Goal: Task Accomplishment & Management: Use online tool/utility

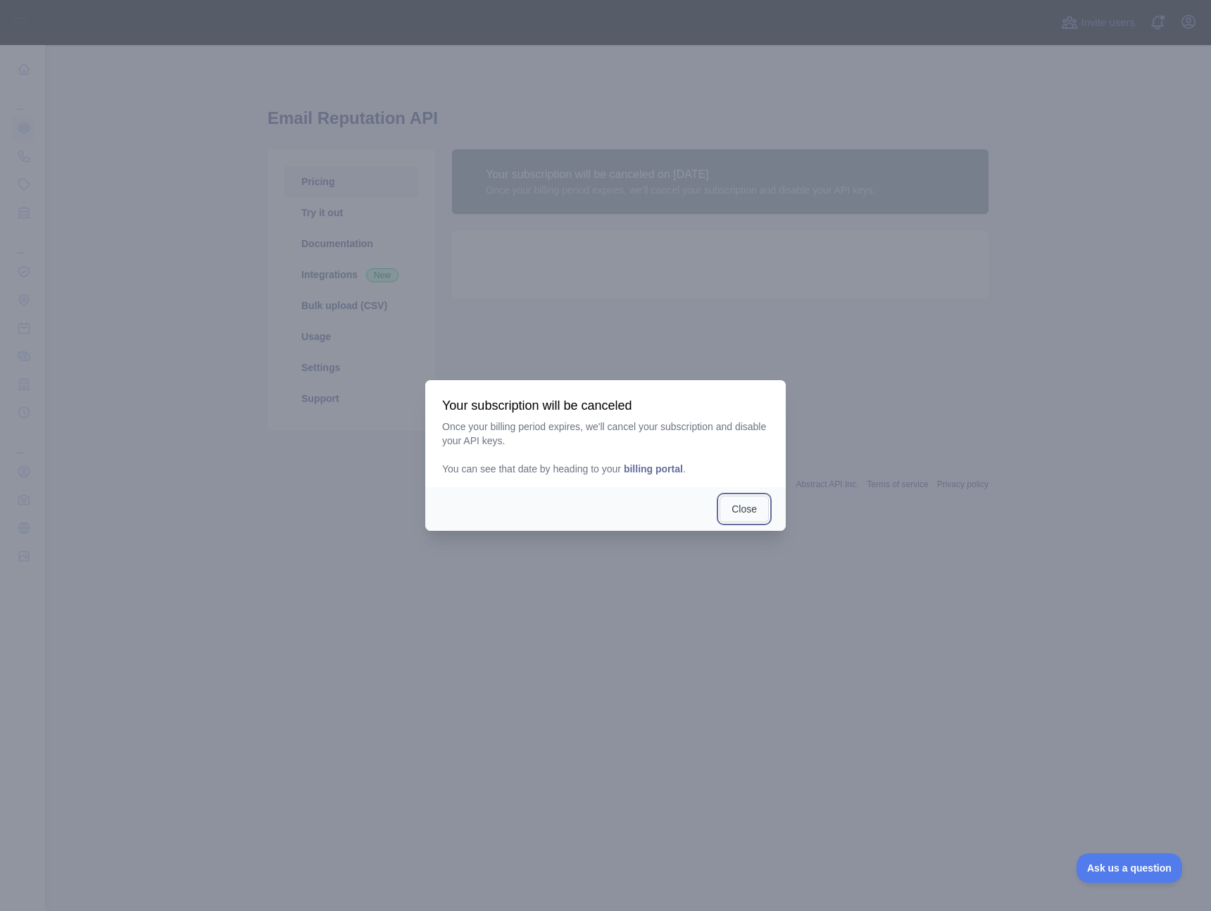
click at [738, 508] on button "Close" at bounding box center [744, 509] width 49 height 27
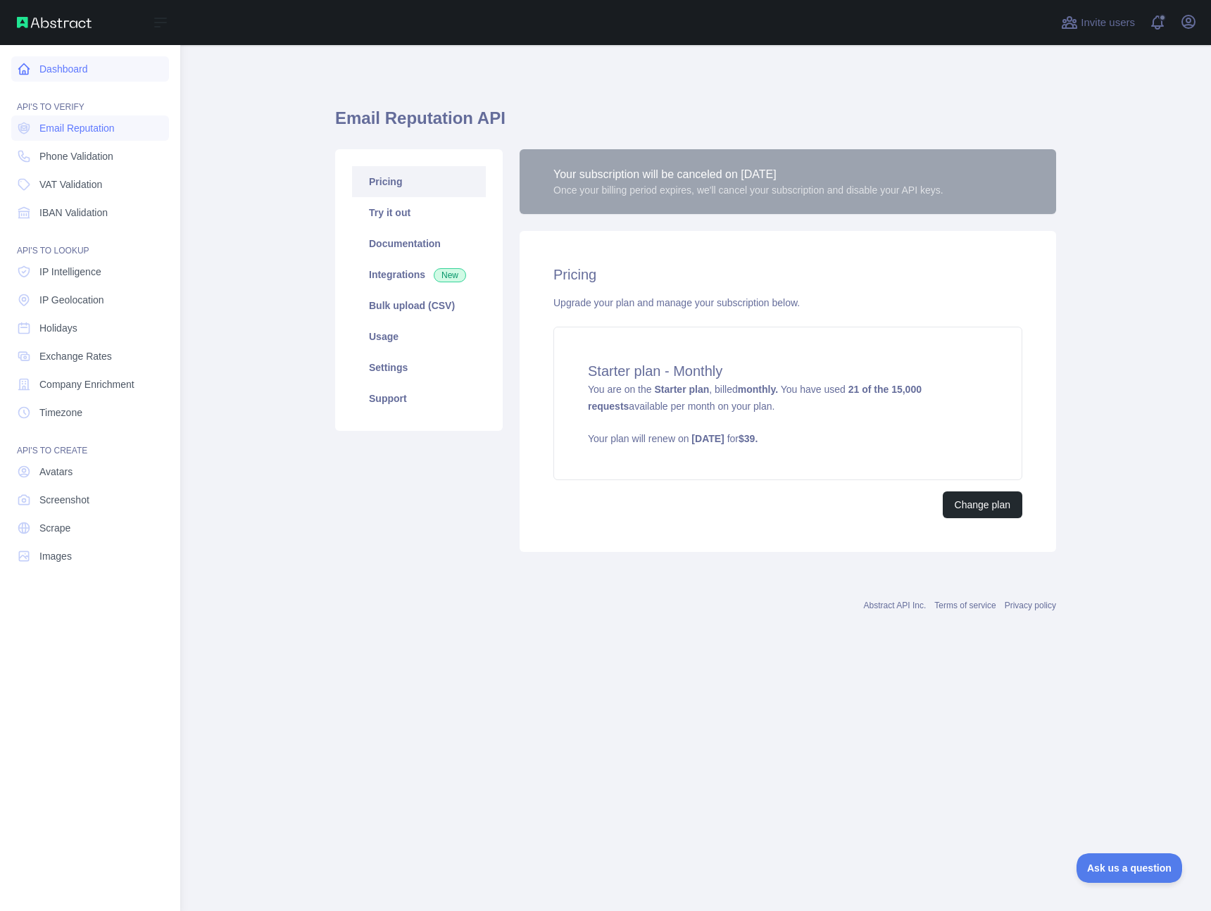
click at [74, 68] on link "Dashboard" at bounding box center [90, 68] width 158 height 25
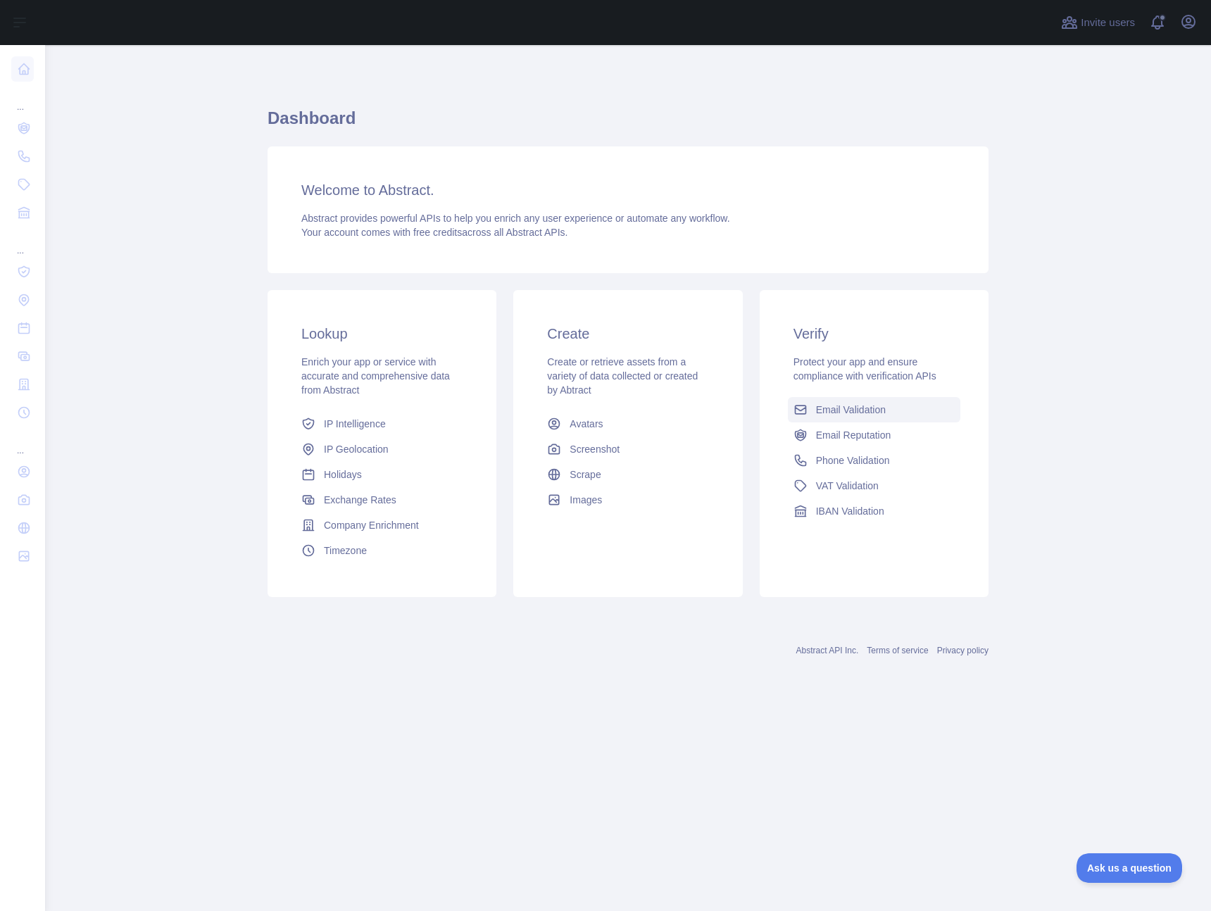
click at [858, 408] on span "Email Validation" at bounding box center [851, 410] width 70 height 14
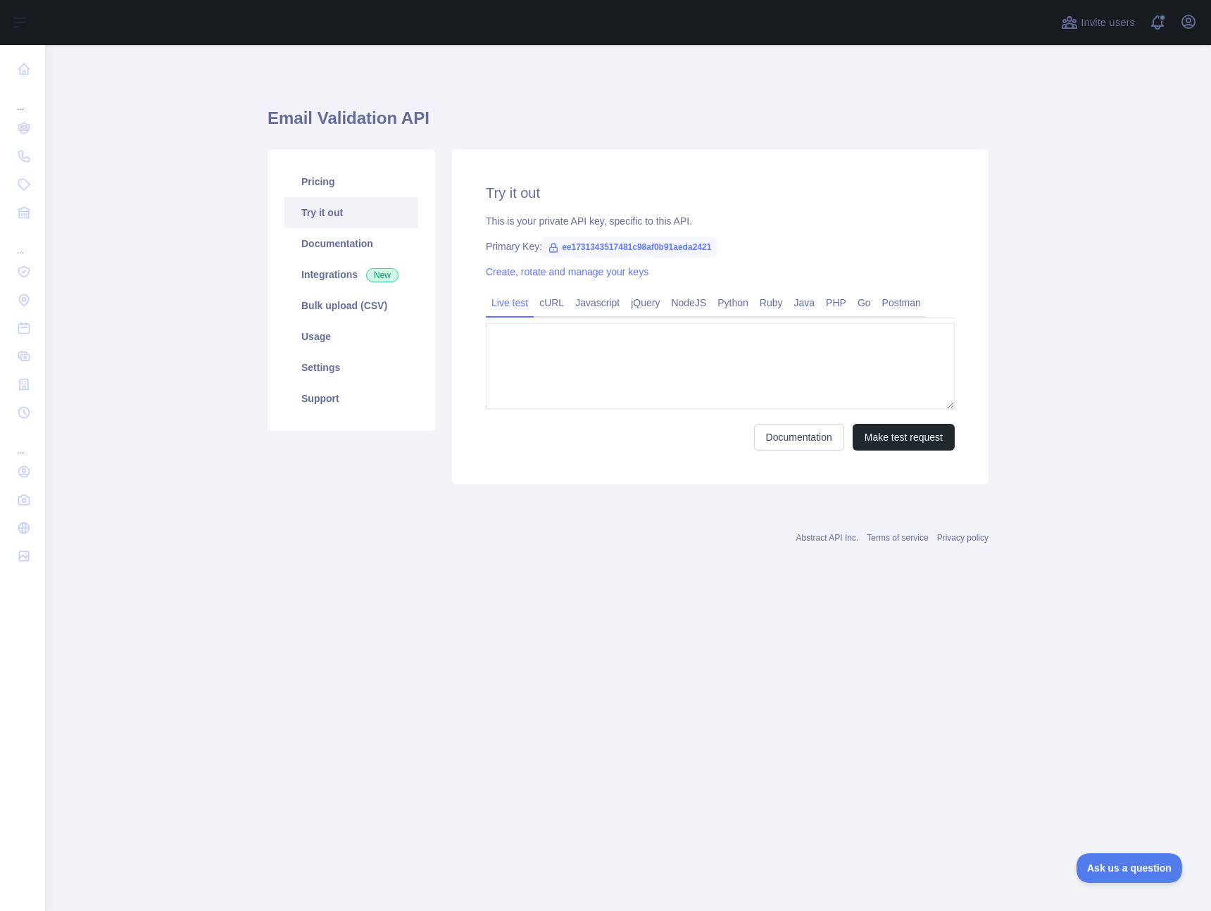
type textarea "**********"
click at [315, 334] on link "Usage" at bounding box center [351, 336] width 134 height 31
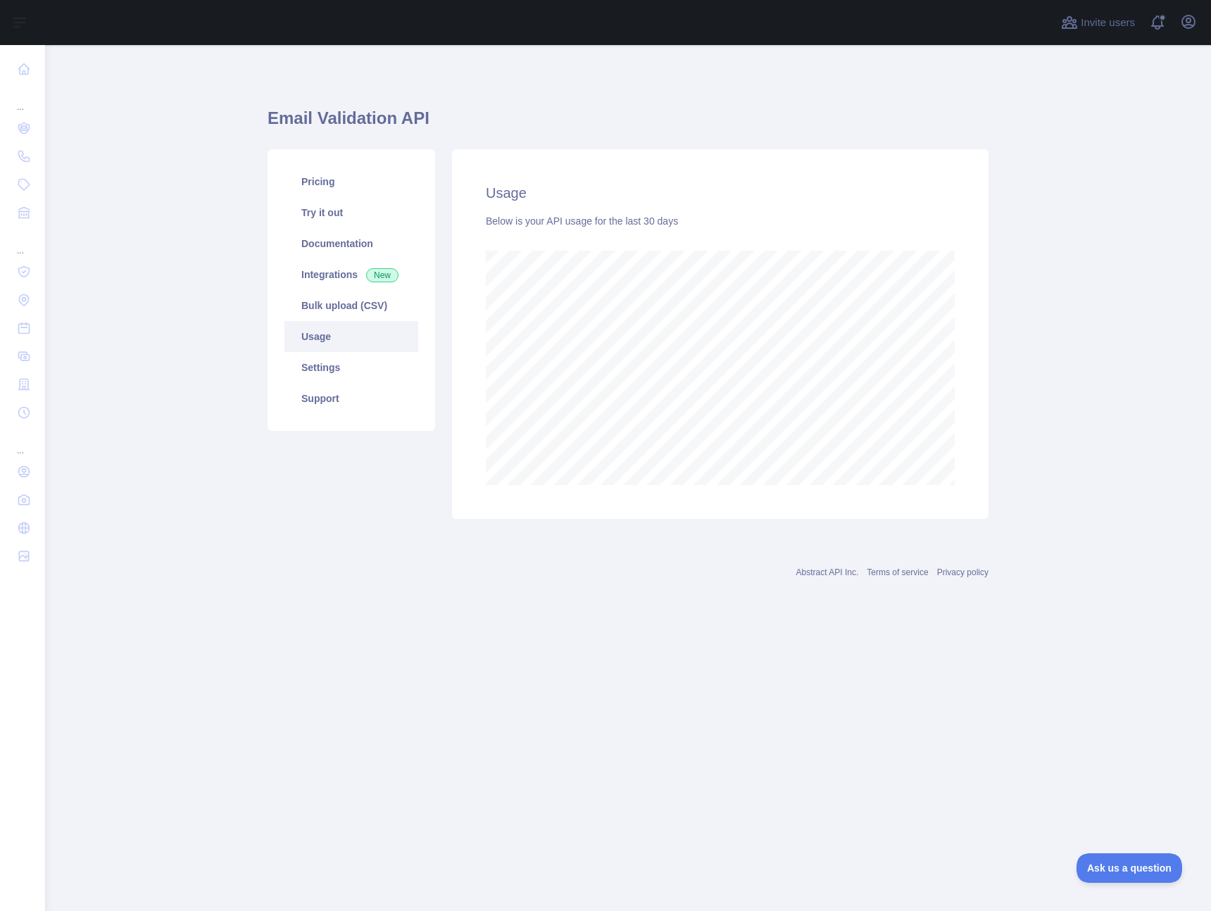
scroll to position [866, 1166]
